Goal: Feedback & Contribution: Submit feedback/report problem

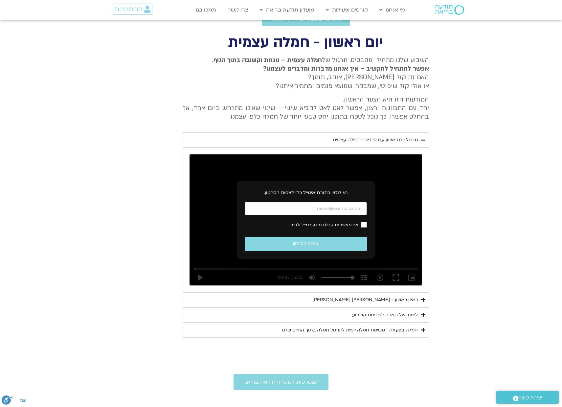
scroll to position [243, 0]
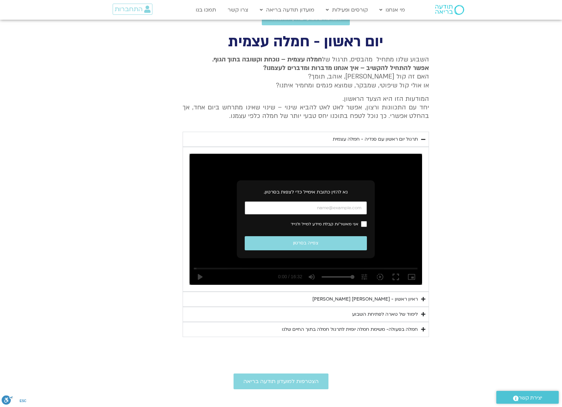
click at [403, 313] on div "לימוד של טארה לפתיחת השבוע" at bounding box center [385, 314] width 66 height 8
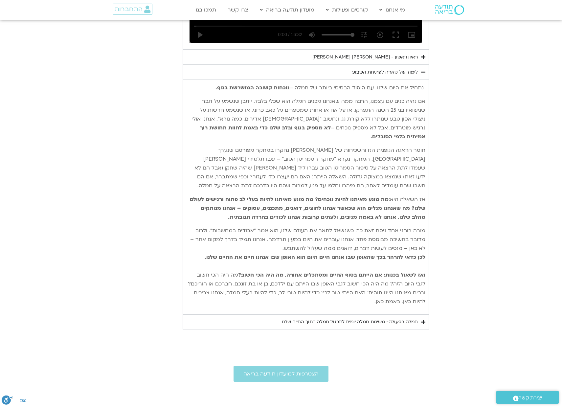
scroll to position [488, 0]
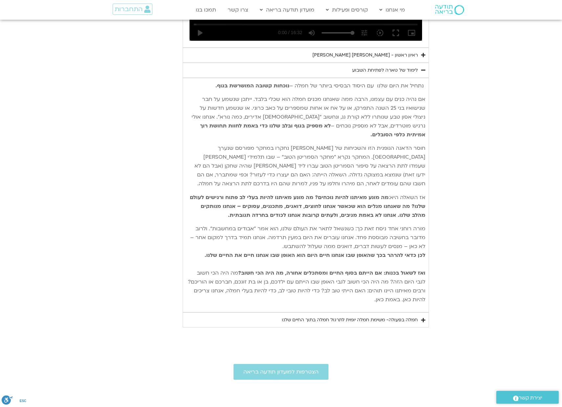
click at [392, 316] on div "חמלה בפעולה- משימת חמלה יומית לתרגול חמלה בתוך החיים שלנו" at bounding box center [350, 320] width 136 height 8
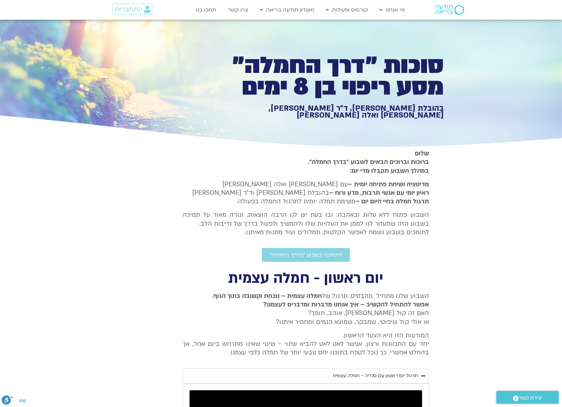
scroll to position [0, 0]
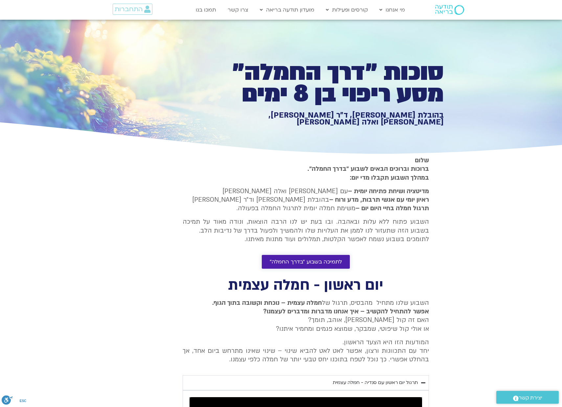
click at [298, 261] on span "לתמיכה בשבוע ״בדרך החמלה״" at bounding box center [306, 262] width 72 height 6
click at [241, 9] on link "צרו קשר" at bounding box center [237, 10] width 27 height 12
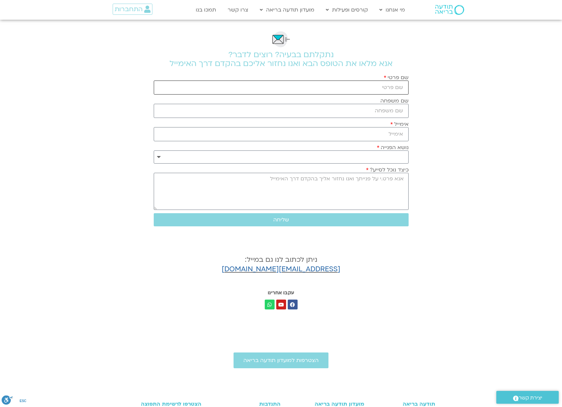
click at [330, 85] on input "שם פרטי" at bounding box center [281, 87] width 255 height 14
click at [336, 107] on input "שם משפחה" at bounding box center [281, 111] width 255 height 14
drag, startPoint x: 393, startPoint y: 87, endPoint x: 348, endPoint y: 90, distance: 44.4
click at [350, 90] on input "לאה קרן" at bounding box center [281, 87] width 255 height 14
type input "לאה"
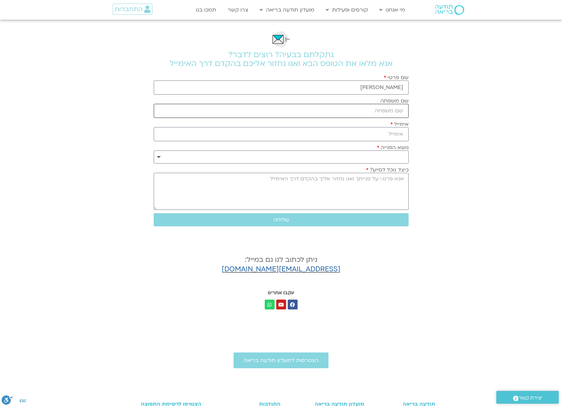
drag, startPoint x: 367, startPoint y: 117, endPoint x: 368, endPoint y: 112, distance: 5.0
click at [367, 117] on input "שם משפחה" at bounding box center [281, 111] width 255 height 14
click at [368, 111] on input "שם משפחה" at bounding box center [281, 111] width 255 height 14
type input "קרן"
click at [353, 134] on input "אימייל" at bounding box center [281, 134] width 255 height 14
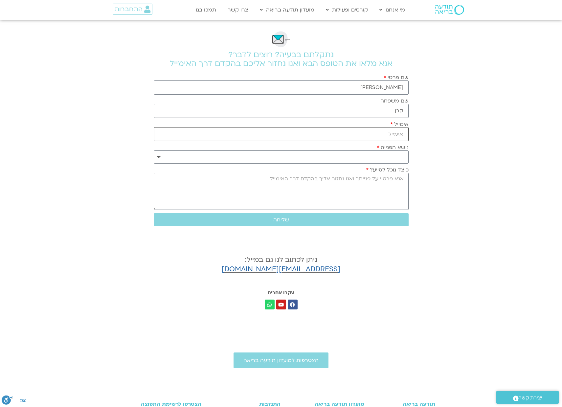
type input "leakerenisraeli@gmail.com"
click at [349, 157] on select "**********" at bounding box center [281, 156] width 255 height 13
select select "**********"
click at [154, 150] on select "**********" at bounding box center [281, 156] width 255 height 13
click at [380, 178] on textarea "כיצד נוכל לסייע?" at bounding box center [281, 191] width 255 height 37
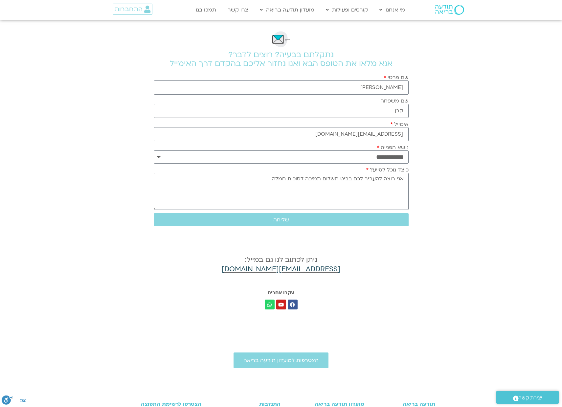
copy link "support@mindfulspaceilhelp.freshdesk.com"
click at [256, 179] on textarea "אני רוצה להעביר לכם בביט תשלום תמיכה לסוכות חמלה" at bounding box center [281, 191] width 255 height 37
drag, startPoint x: 271, startPoint y: 179, endPoint x: 300, endPoint y: 185, distance: 29.8
click at [271, 179] on textarea "אני רוצה להעביר לכם בביט תשלום תמיכה לסוכות חמלה. וטכנית נראה לי שמשהו השתבש. ל…" at bounding box center [281, 191] width 255 height 37
click at [326, 208] on textarea "אני רוצה להעביר לכם בביט תשלום תמיכה לסוכות חמלה. מאתמול זה לא מתאפשר וטכנית נר…" at bounding box center [281, 191] width 255 height 37
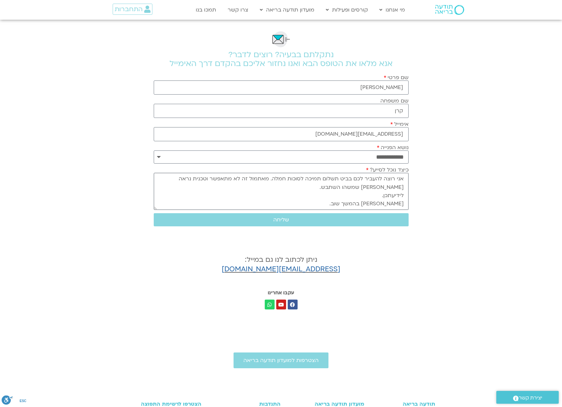
scroll to position [6, 0]
type textarea "אני רוצה להעביר לכם בביט תשלום תמיכה לסוכות חמלה. מאתמול זה לא מתאפשר וטכנית נר…"
click at [283, 220] on span "שליחה" at bounding box center [281, 220] width 16 height 6
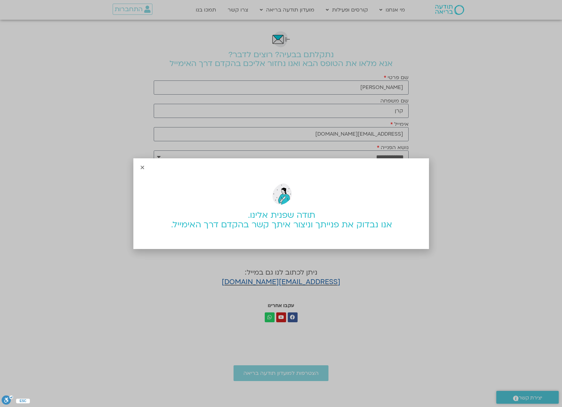
scroll to position [0, 0]
click at [142, 167] on icon "Close" at bounding box center [142, 167] width 5 height 5
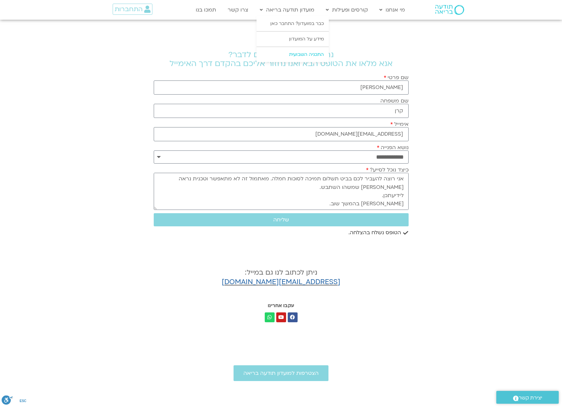
click at [310, 54] on link "התכניה השבועית" at bounding box center [293, 54] width 72 height 15
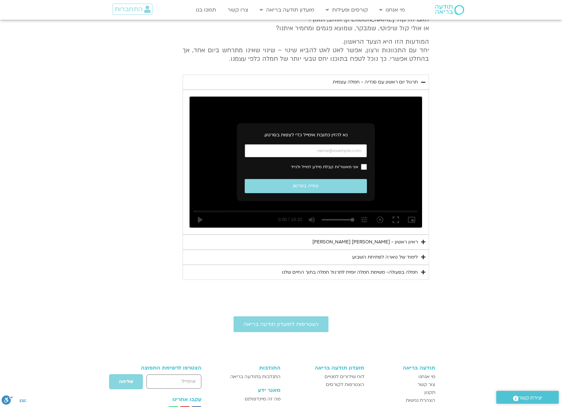
scroll to position [301, 0]
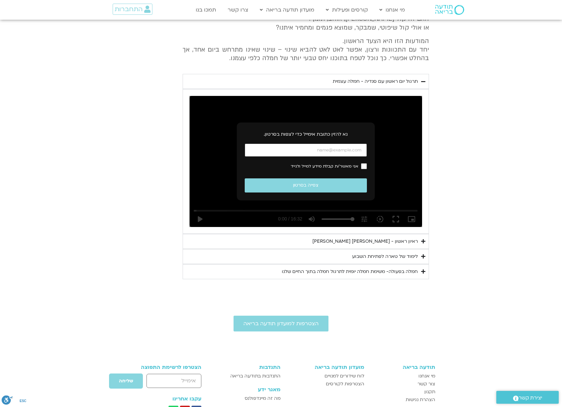
click at [345, 151] on input "כתובת אימייל" at bounding box center [306, 150] width 122 height 13
type input "leakerenisraeli@gmail.com"
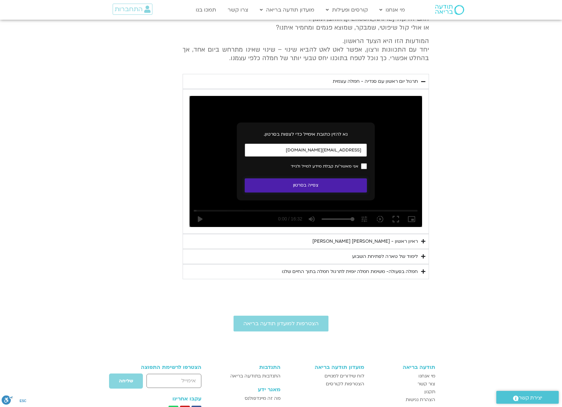
click at [302, 184] on button "צפייה בסרטון" at bounding box center [306, 185] width 122 height 14
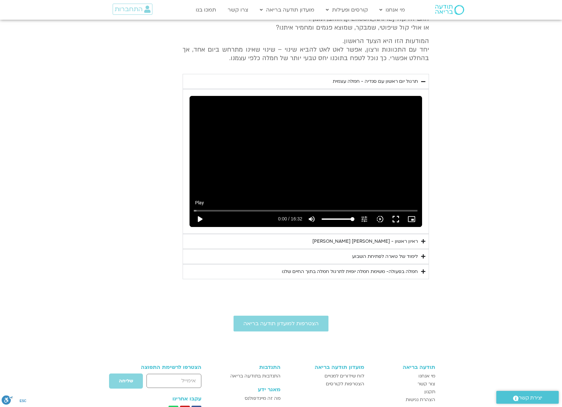
click at [199, 220] on button "play_arrow" at bounding box center [200, 219] width 16 height 16
type input "3.253872"
type input "1.366859"
type input "62.670048"
